Goal: Use online tool/utility: Utilize a website feature to perform a specific function

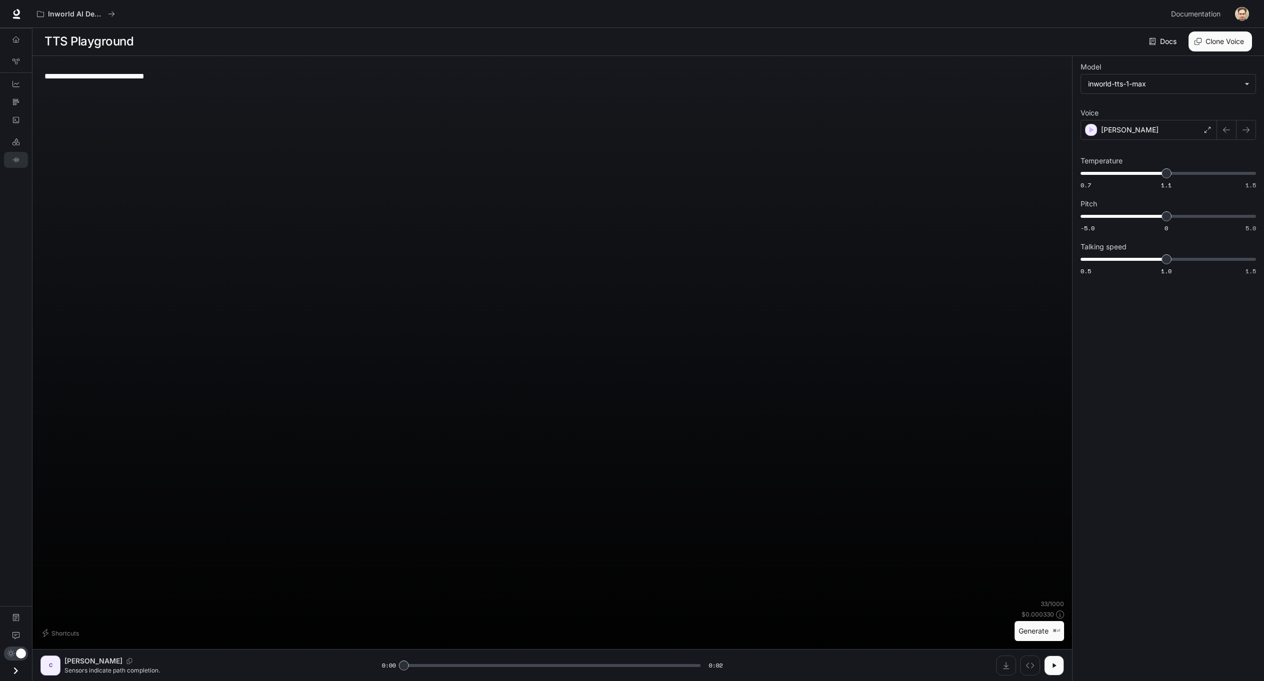
click at [241, 82] on div "**********" at bounding box center [552, 76] width 1016 height 24
type textarea "**********"
click at [1108, 127] on p "[PERSON_NAME]" at bounding box center [1129, 130] width 57 height 10
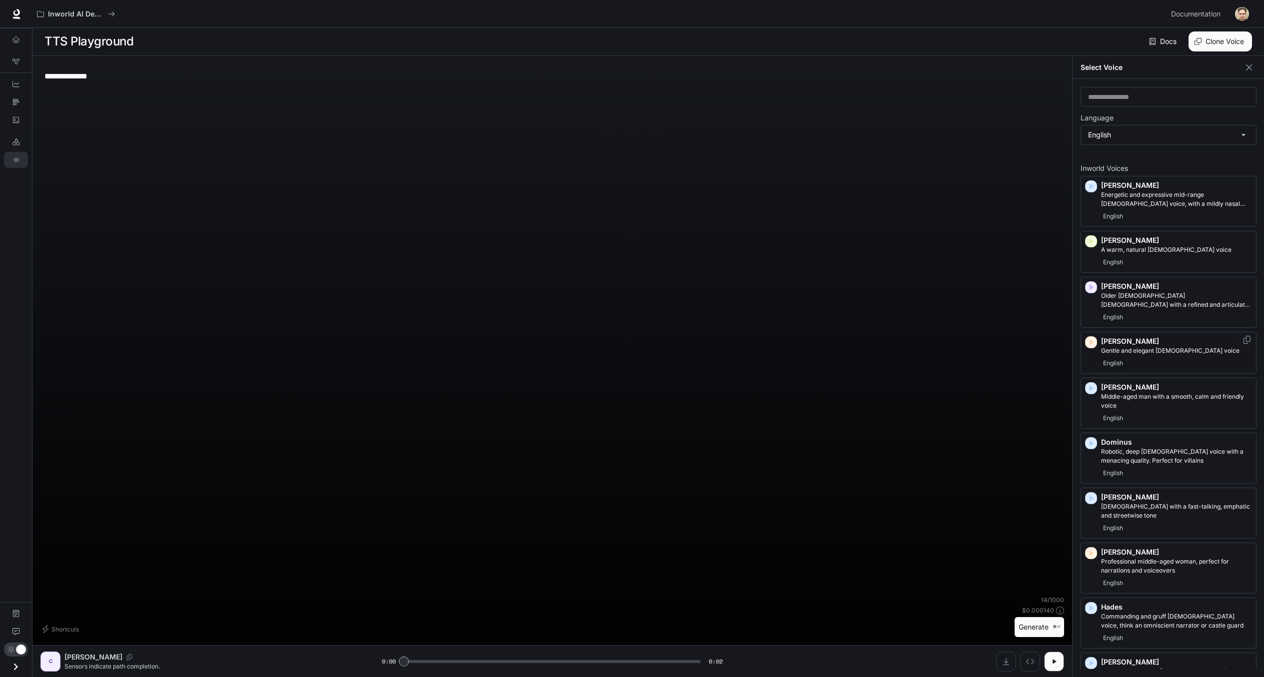
click at [1150, 341] on p "[PERSON_NAME]" at bounding box center [1176, 341] width 151 height 10
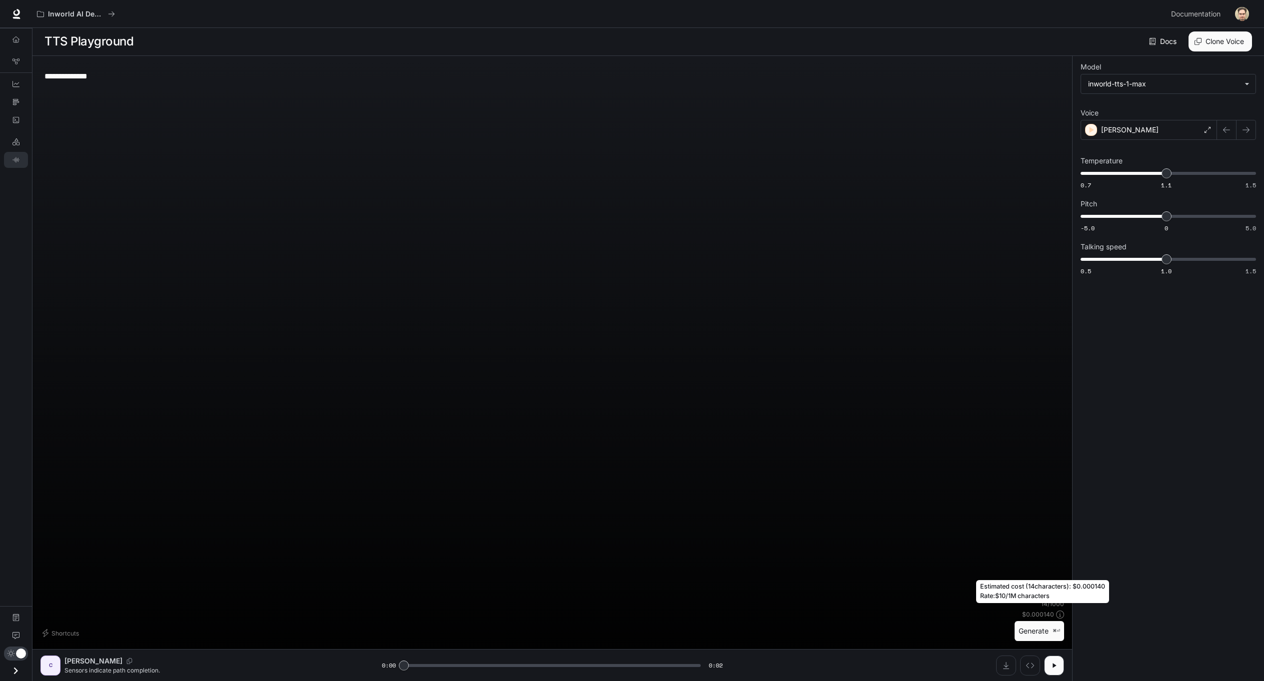
click at [1045, 623] on button "Generate ⌘⏎" at bounding box center [1039, 631] width 49 height 20
click at [1041, 628] on button "Generate ⌘⏎" at bounding box center [1039, 631] width 49 height 20
click at [1029, 636] on button "Generate ⌘⏎" at bounding box center [1039, 631] width 49 height 20
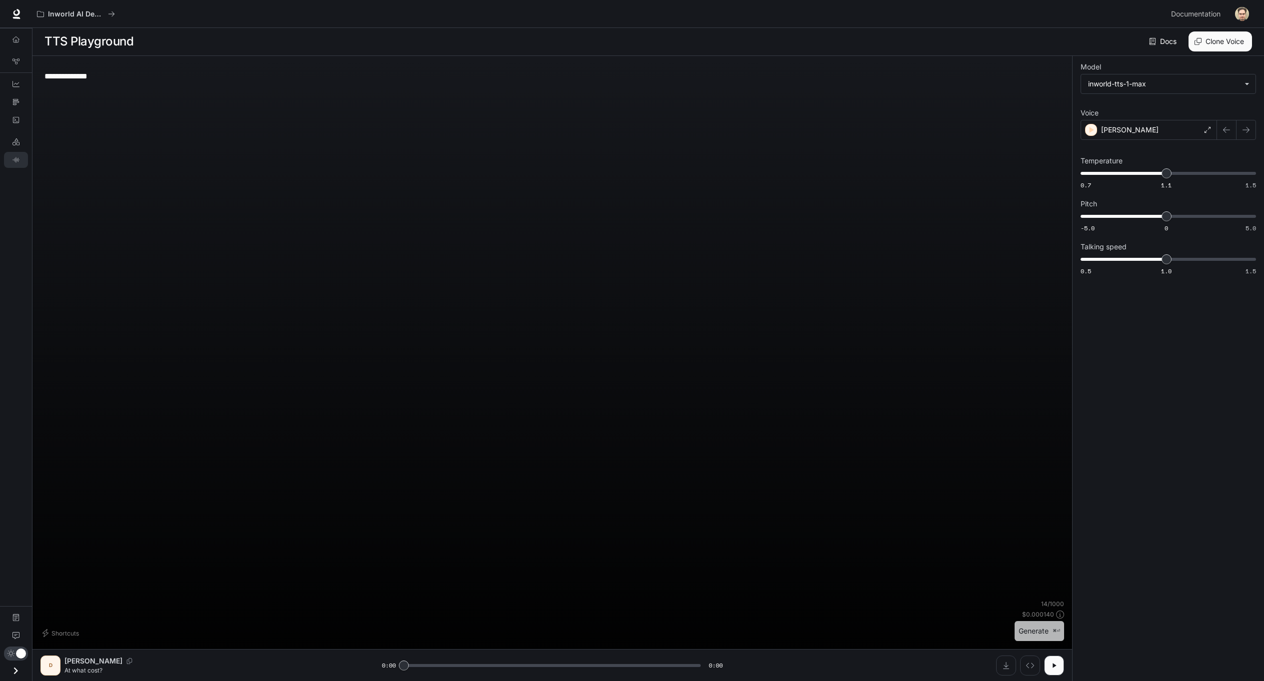
click at [1032, 633] on button "Generate ⌘⏎" at bounding box center [1039, 631] width 49 height 20
type input "*"
click at [1008, 664] on icon "Download audio" at bounding box center [1006, 666] width 8 height 8
click at [1140, 126] on div "[PERSON_NAME]" at bounding box center [1149, 130] width 136 height 20
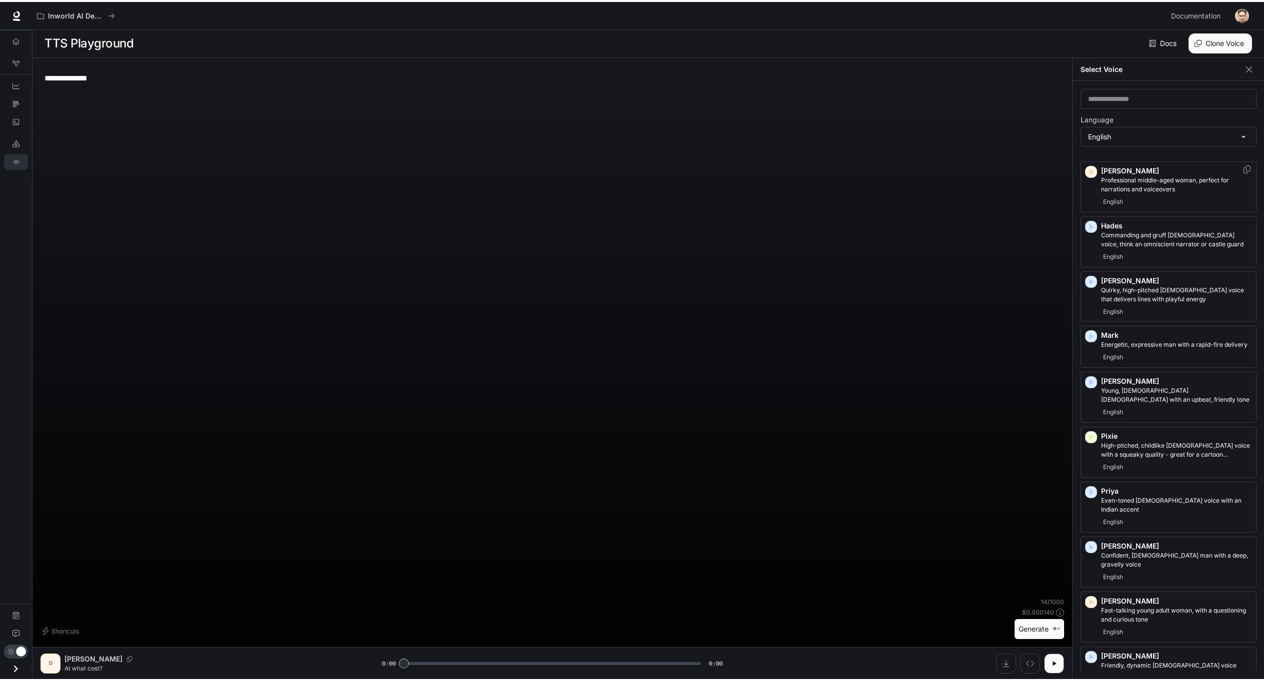
scroll to position [407, 0]
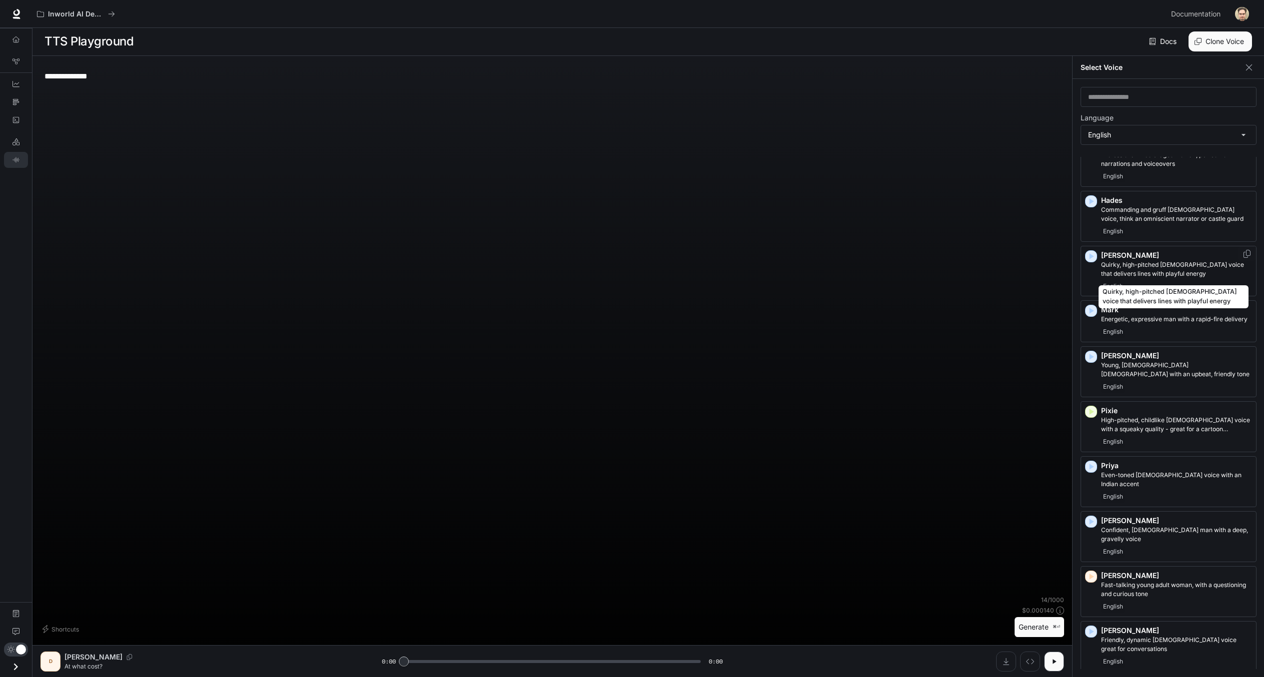
click at [1145, 270] on p "Quirky, high-pitched [DEMOGRAPHIC_DATA] voice that delivers lines with playful …" at bounding box center [1176, 269] width 151 height 18
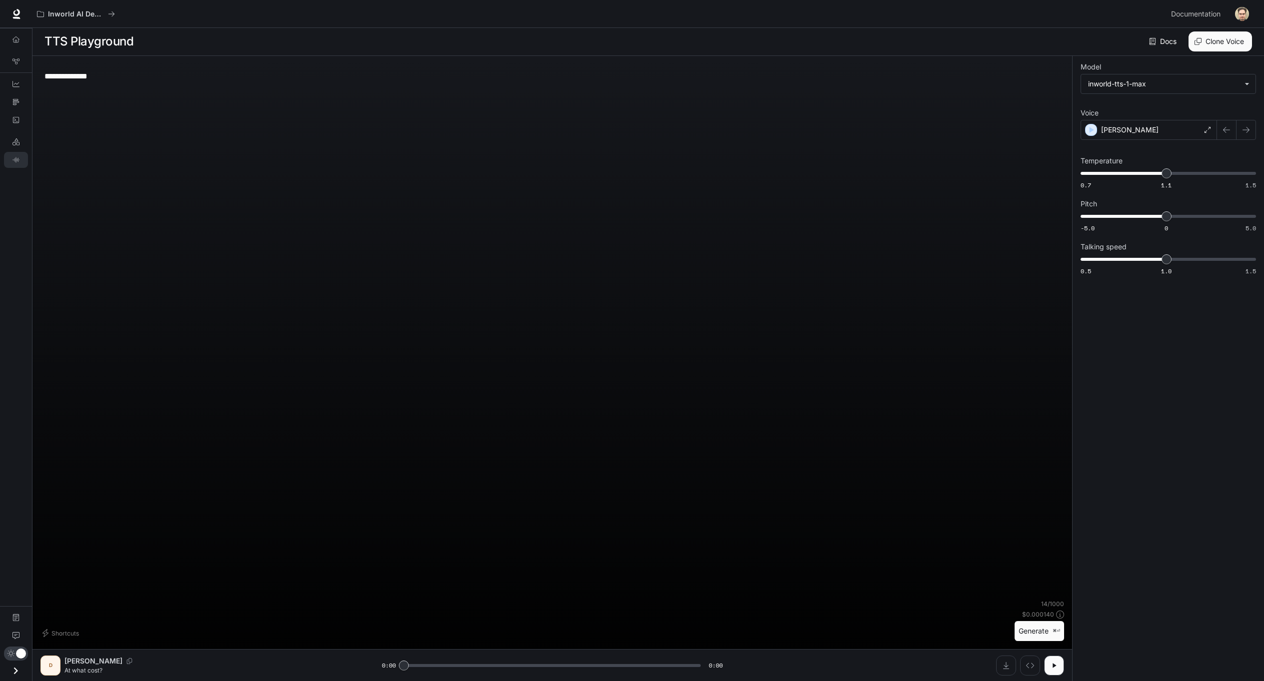
click at [97, 73] on textarea "**********" at bounding box center [552, 75] width 1016 height 11
type textarea "**********"
click at [1029, 627] on button "Generate ⌘⏎" at bounding box center [1039, 631] width 49 height 20
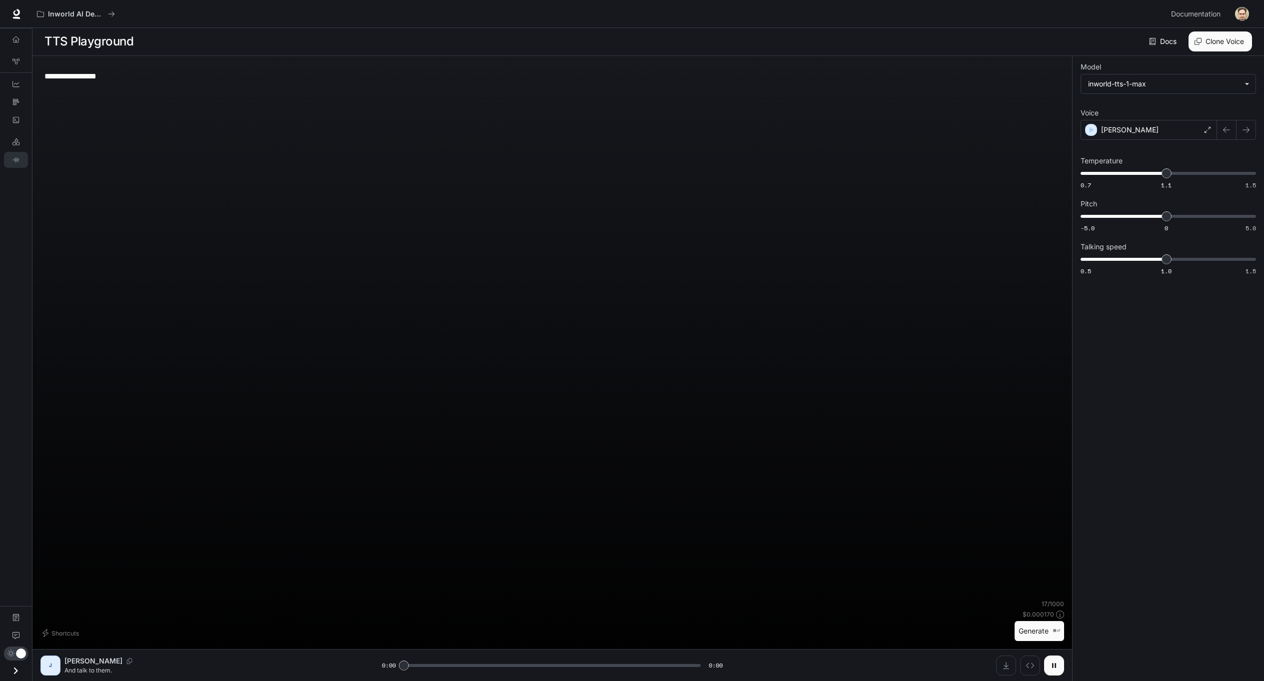
click at [1057, 670] on button "button" at bounding box center [1054, 666] width 20 height 20
click at [1055, 669] on icon "button" at bounding box center [1054, 666] width 8 height 8
click at [1012, 669] on button "Download audio" at bounding box center [1006, 666] width 20 height 20
click at [1063, 661] on button "button" at bounding box center [1054, 666] width 20 height 20
click at [1007, 665] on icon "Download audio" at bounding box center [1006, 666] width 8 height 8
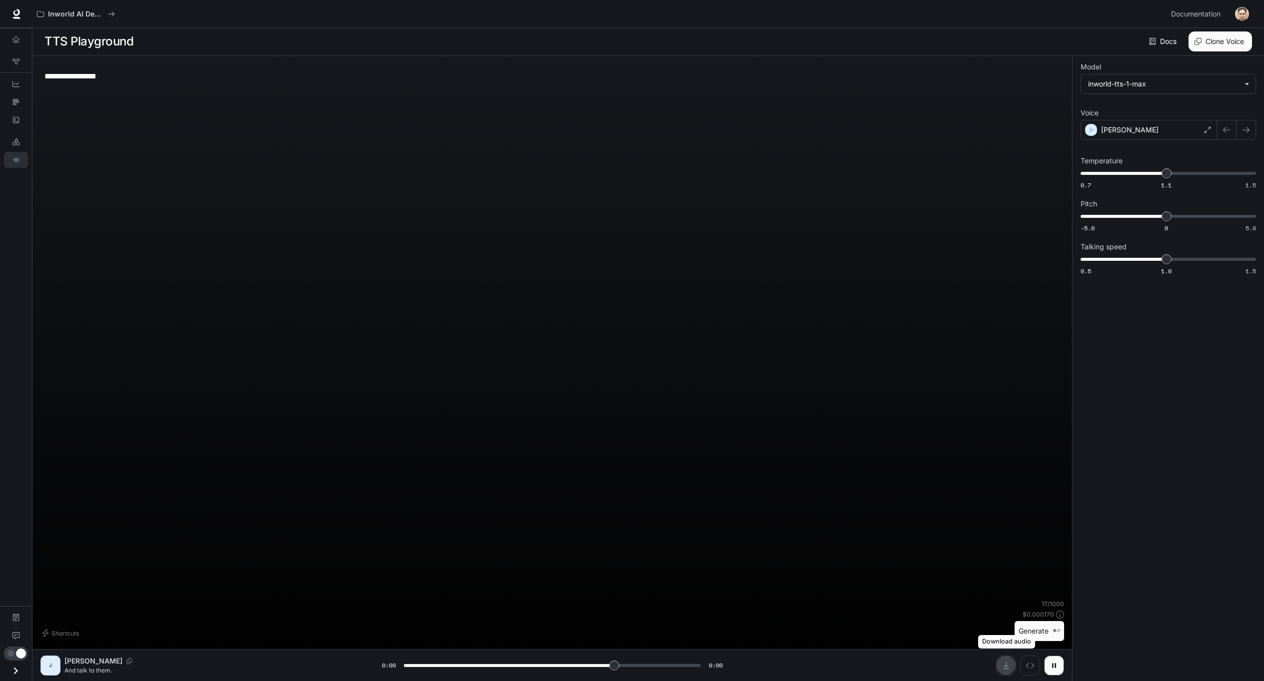
type input "*"
